Goal: Find specific page/section: Find specific page/section

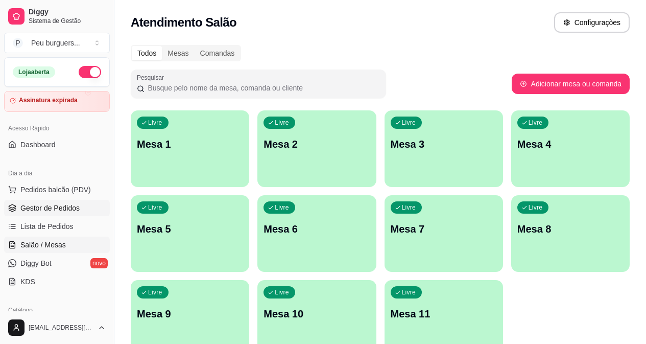
click at [40, 211] on span "Gestor de Pedidos" at bounding box center [49, 208] width 59 height 10
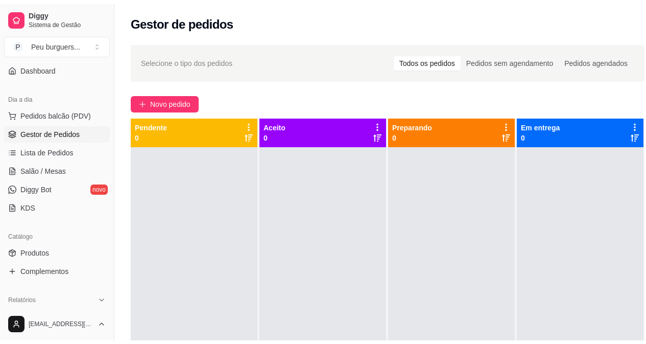
scroll to position [98, 0]
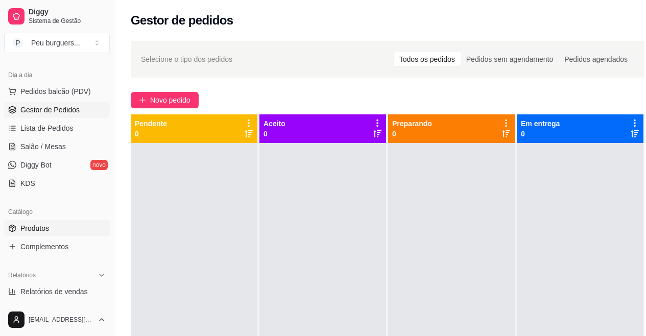
click at [12, 226] on icon at bounding box center [12, 228] width 8 height 8
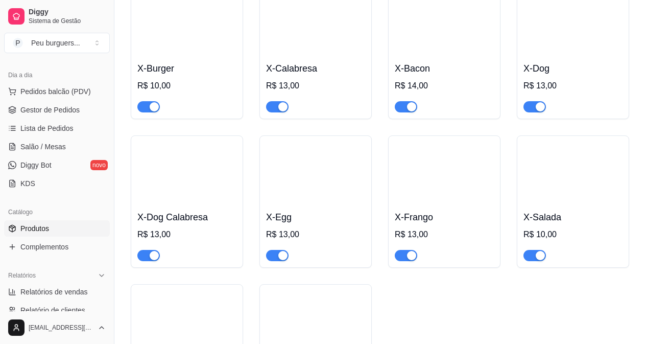
scroll to position [1901, 0]
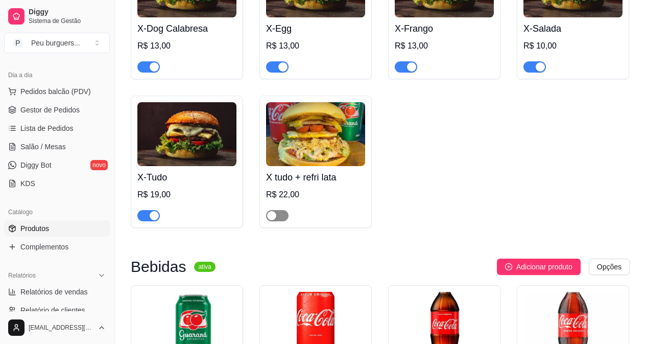
click at [281, 210] on span "button" at bounding box center [277, 215] width 22 height 11
click at [51, 107] on span "Gestor de Pedidos" at bounding box center [49, 110] width 59 height 10
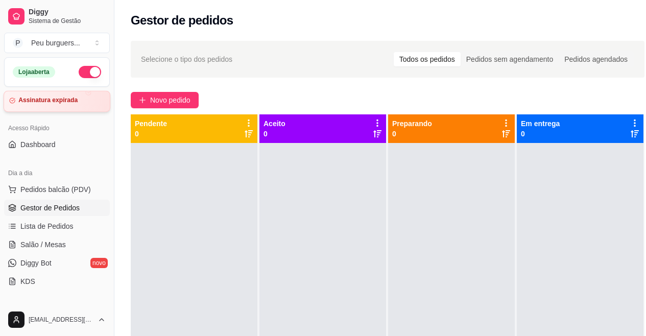
click at [55, 97] on article "Assinatura expirada" at bounding box center [47, 101] width 59 height 8
